Goal: Transaction & Acquisition: Book appointment/travel/reservation

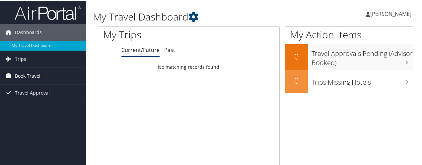
click at [24, 71] on span "Book Travel" at bounding box center [28, 75] width 26 height 17
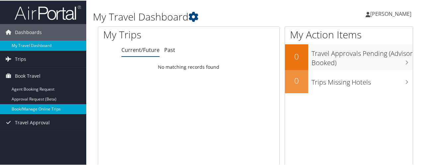
click at [31, 108] on link "Book/Manage Online Trips" at bounding box center [43, 109] width 86 height 10
